Goal: Find specific page/section: Find specific page/section

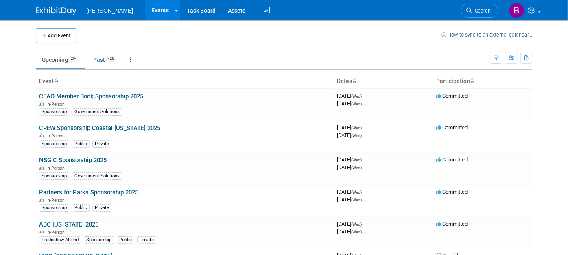
click at [484, 5] on link "Search" at bounding box center [479, 11] width 37 height 14
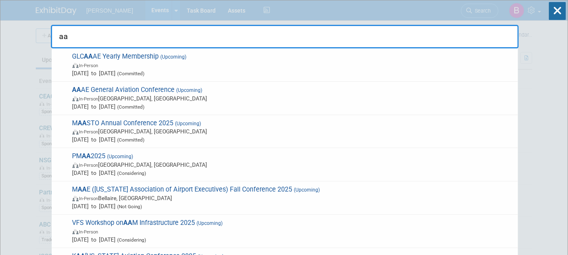
type input "a"
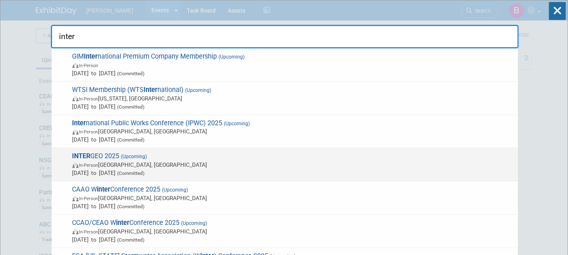
type input "inter"
click at [143, 177] on div "INTER GEO 2025 (Upcoming) In-Person [GEOGRAPHIC_DATA], [GEOGRAPHIC_DATA] [DATE]…" at bounding box center [285, 164] width 466 height 33
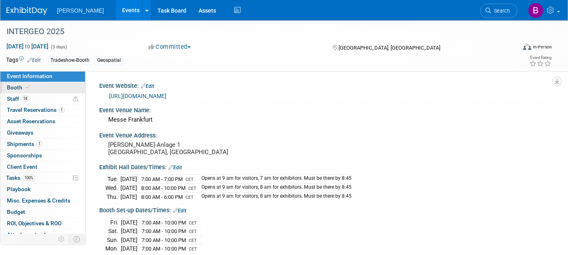
click at [43, 90] on link "Booth" at bounding box center [42, 87] width 85 height 11
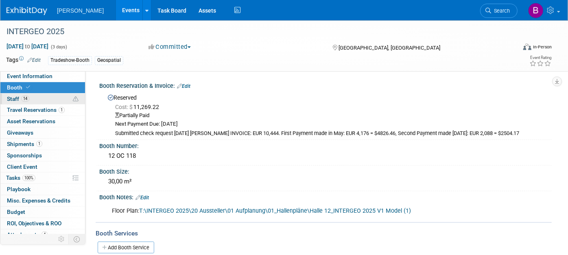
click at [55, 98] on link "14 Staff 14" at bounding box center [42, 99] width 85 height 11
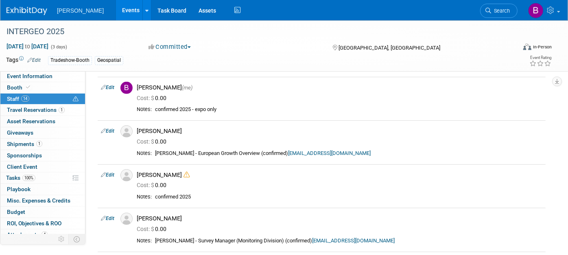
scroll to position [226, 0]
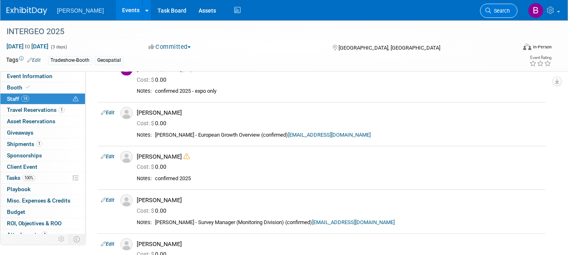
click at [511, 9] on link "Search" at bounding box center [498, 11] width 37 height 14
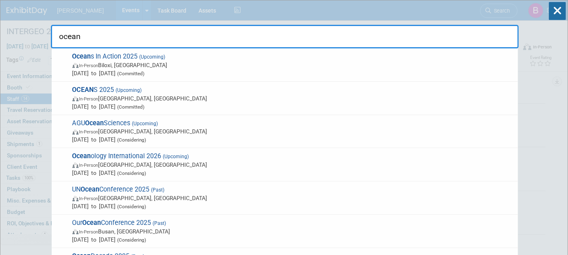
type input "ocean"
